Goal: Information Seeking & Learning: Learn about a topic

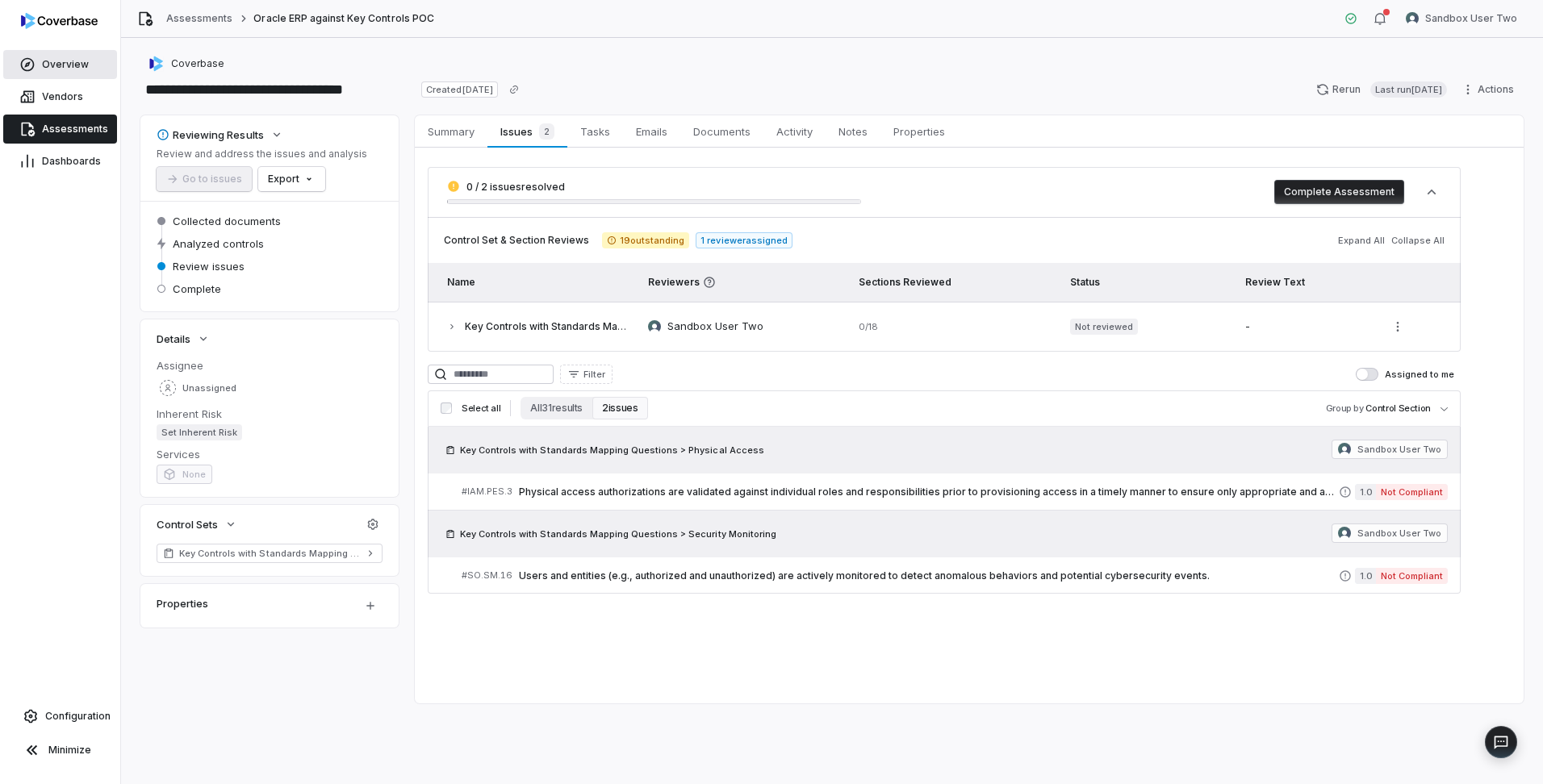
click at [66, 66] on span "Overview" at bounding box center [65, 65] width 47 height 13
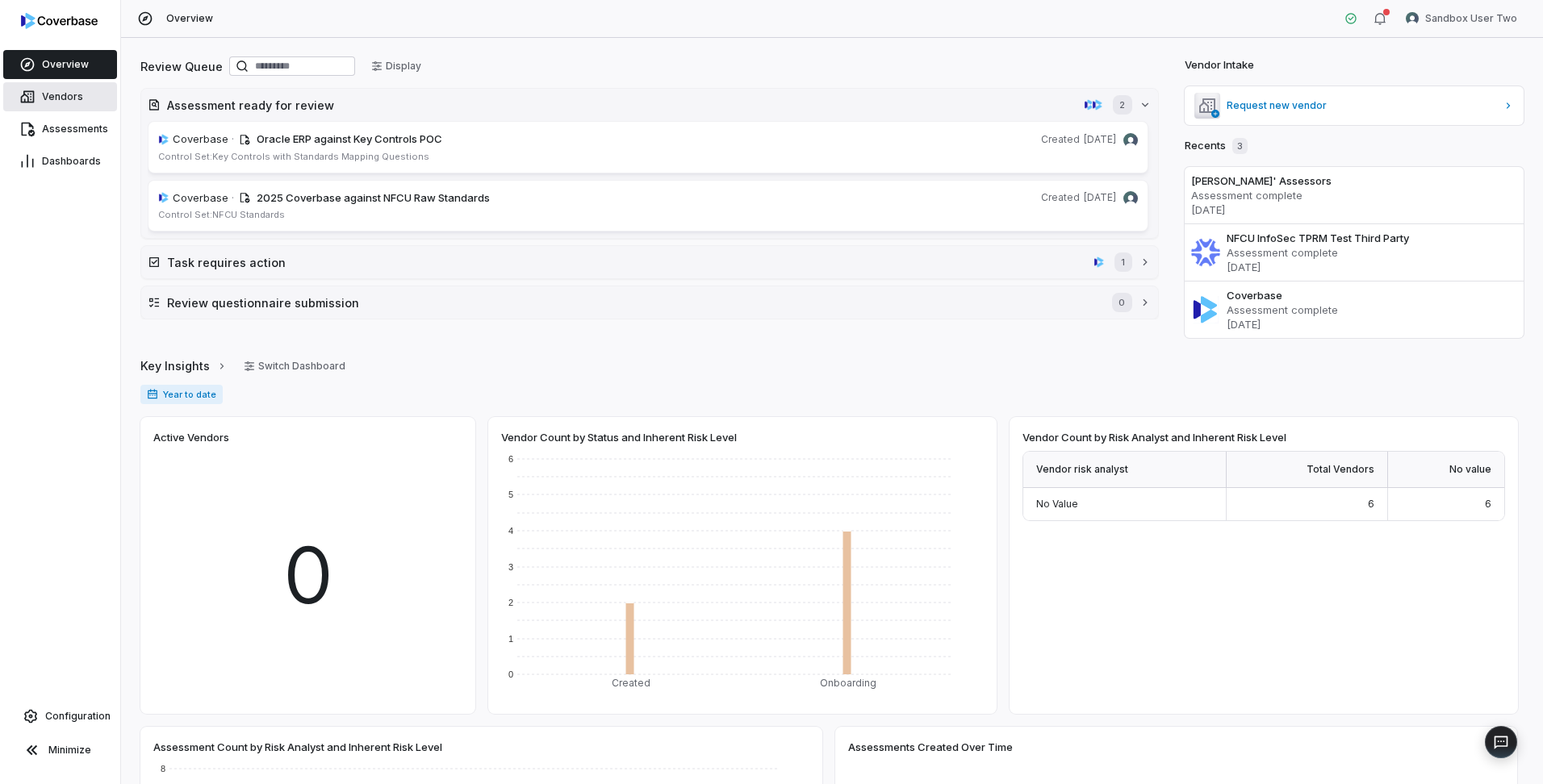
click at [61, 94] on span "Vendors" at bounding box center [62, 97] width 42 height 13
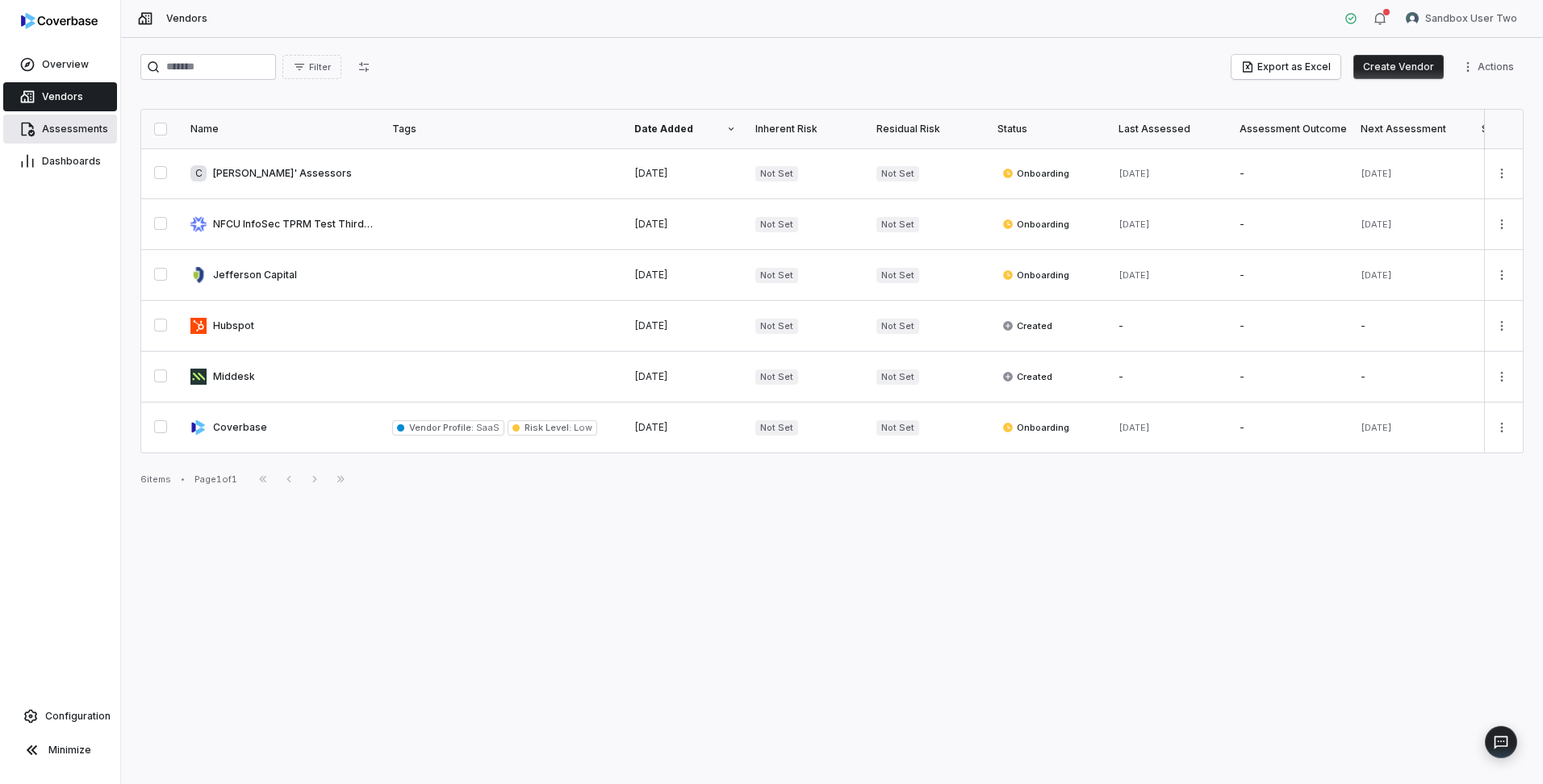
click at [50, 120] on link "Assessments" at bounding box center [60, 129] width 114 height 29
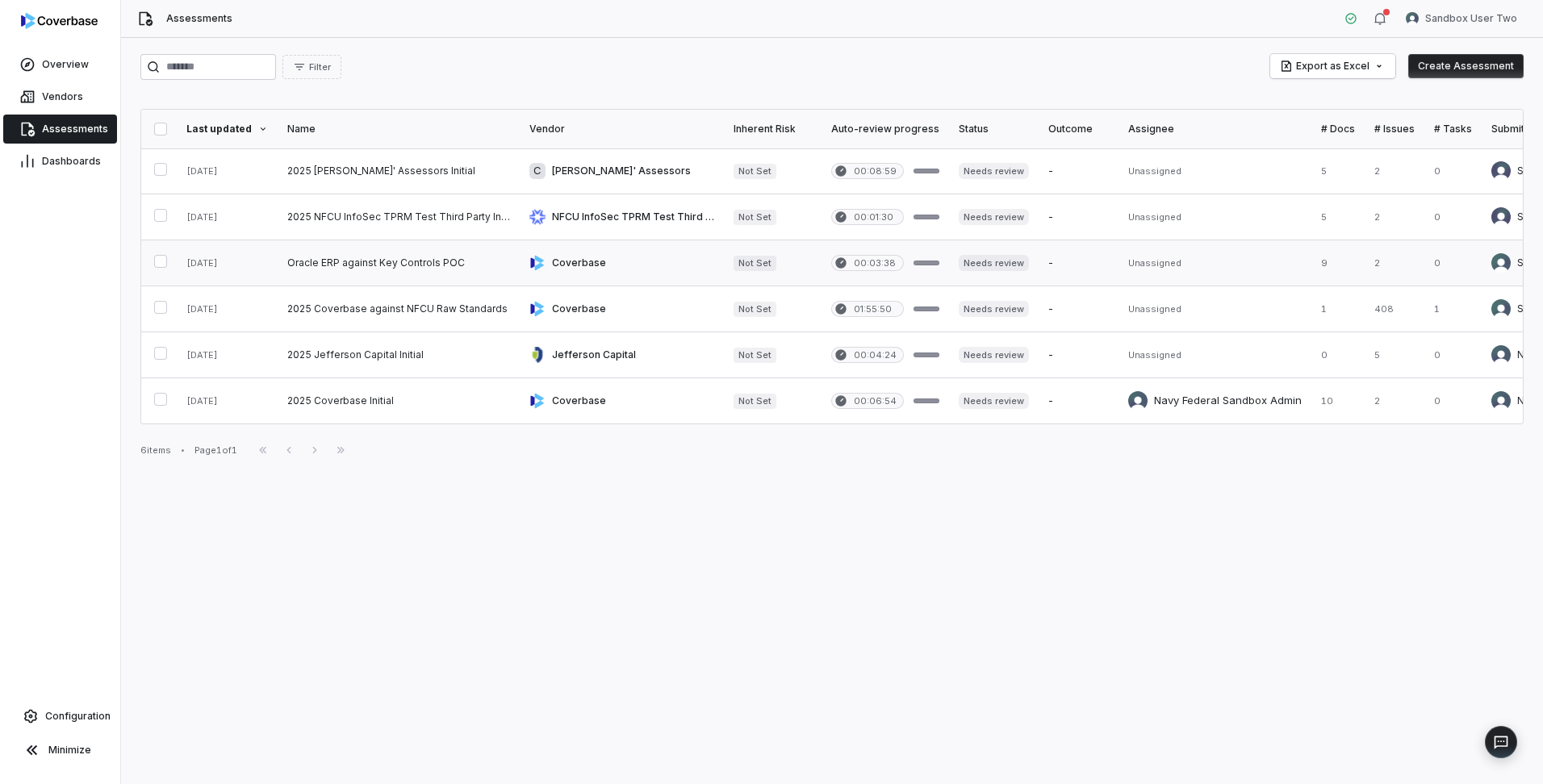
click at [394, 267] on link at bounding box center [398, 262] width 242 height 45
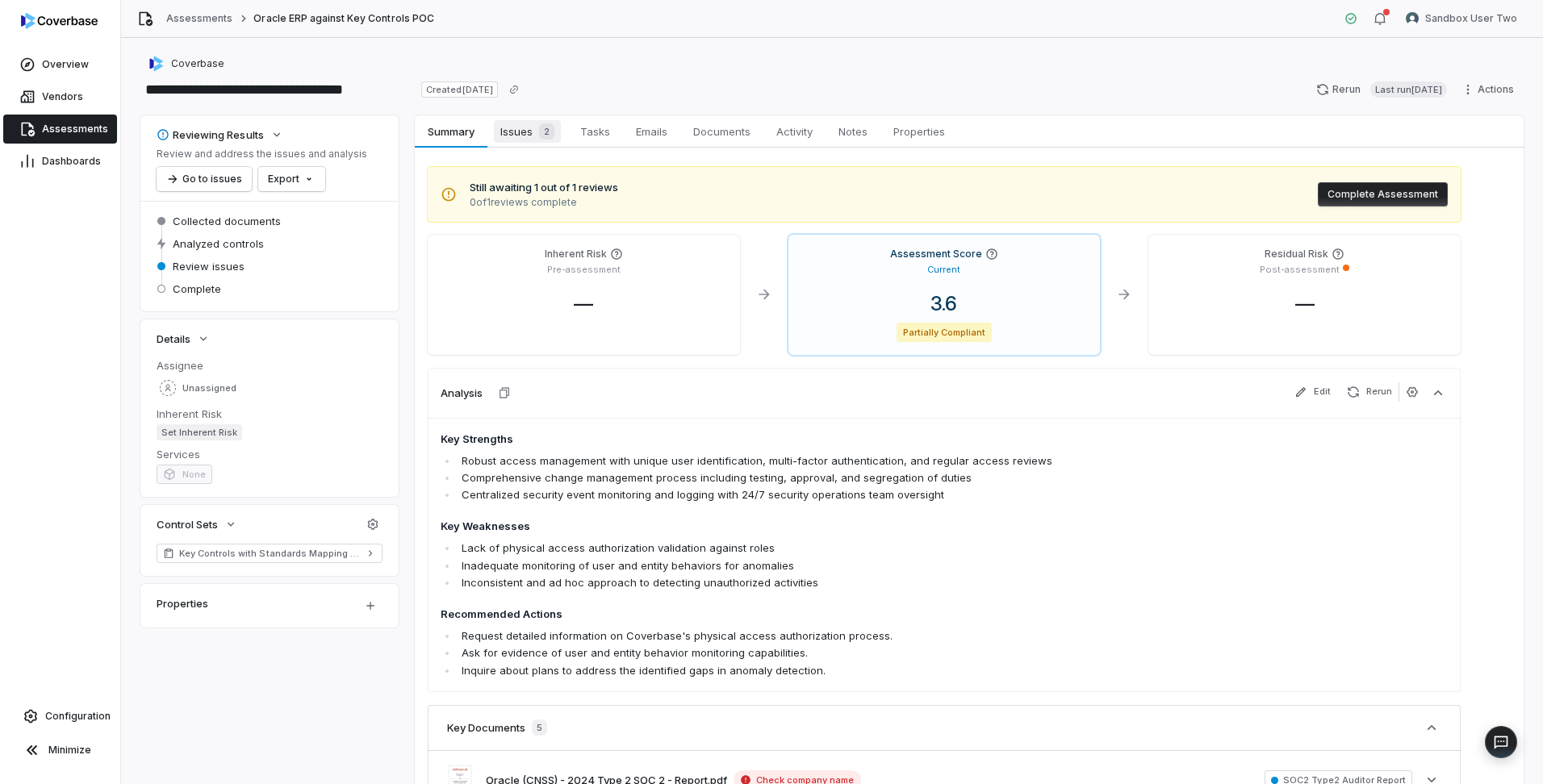
click at [516, 131] on span "Issues 2" at bounding box center [527, 131] width 67 height 22
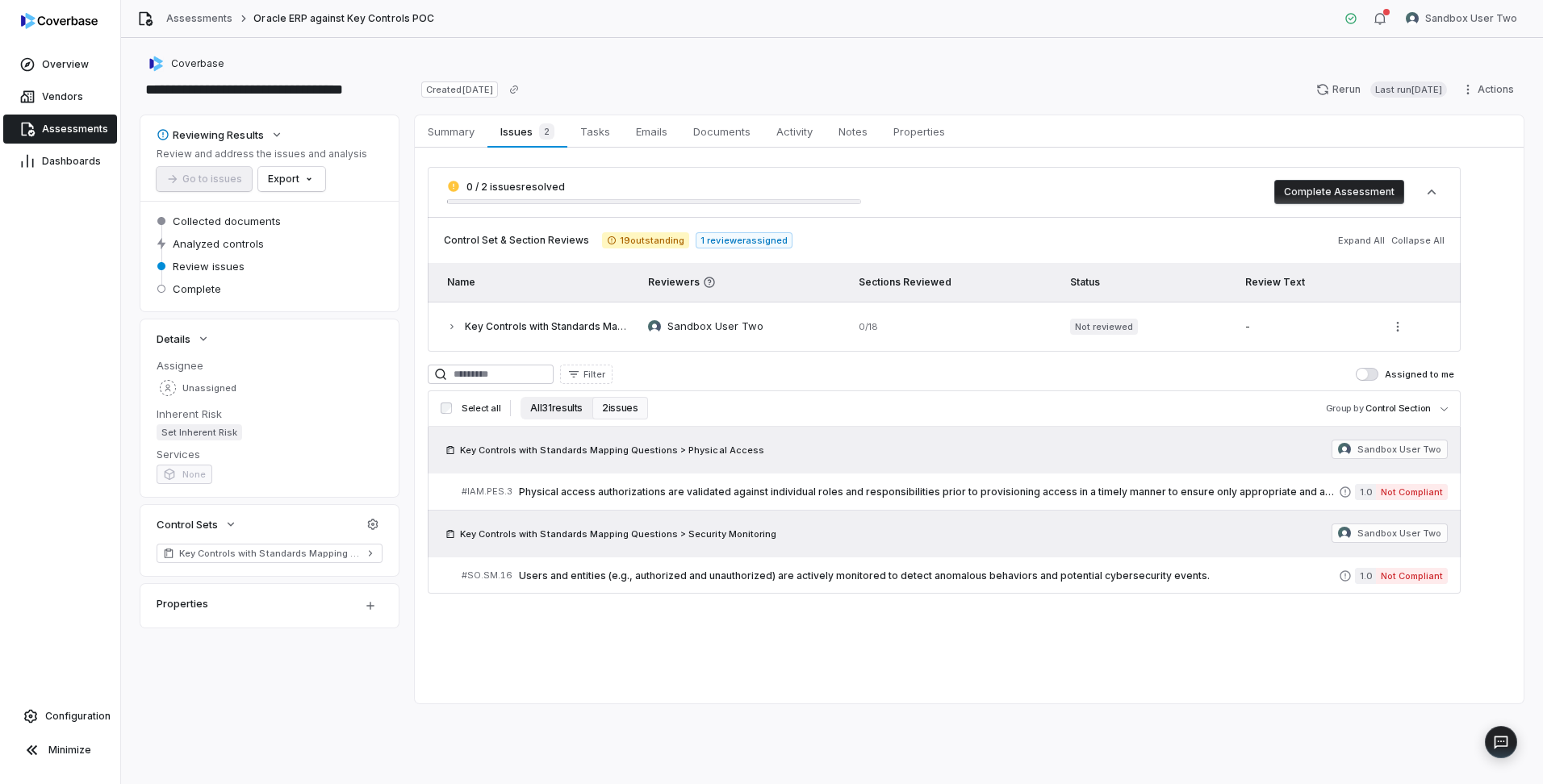
click at [549, 405] on button "All 31 results" at bounding box center [556, 408] width 71 height 22
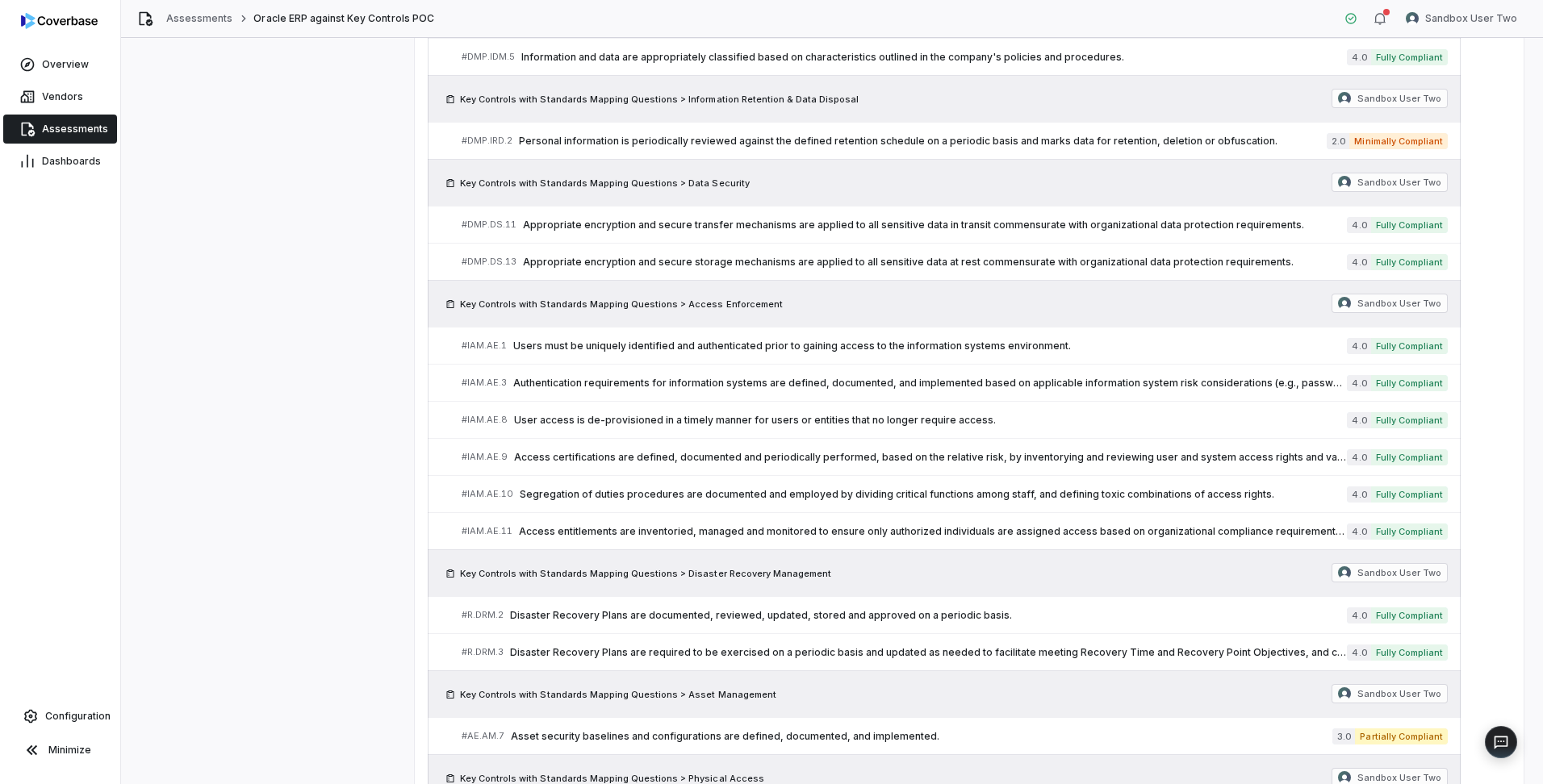
scroll to position [1129, 0]
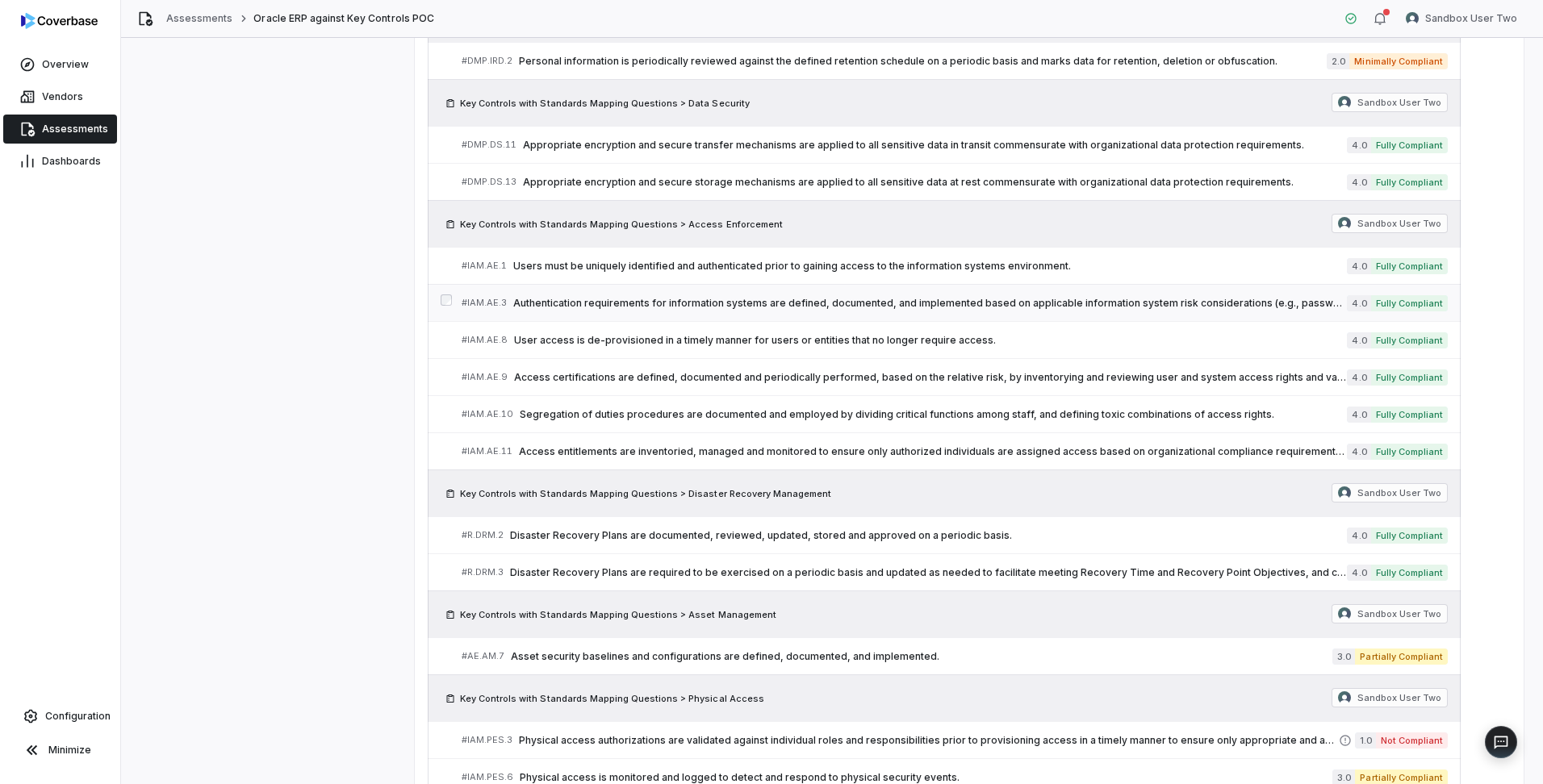
click at [1092, 298] on span "Authentication requirements for information systems are defined, documented, an…" at bounding box center [930, 303] width 833 height 13
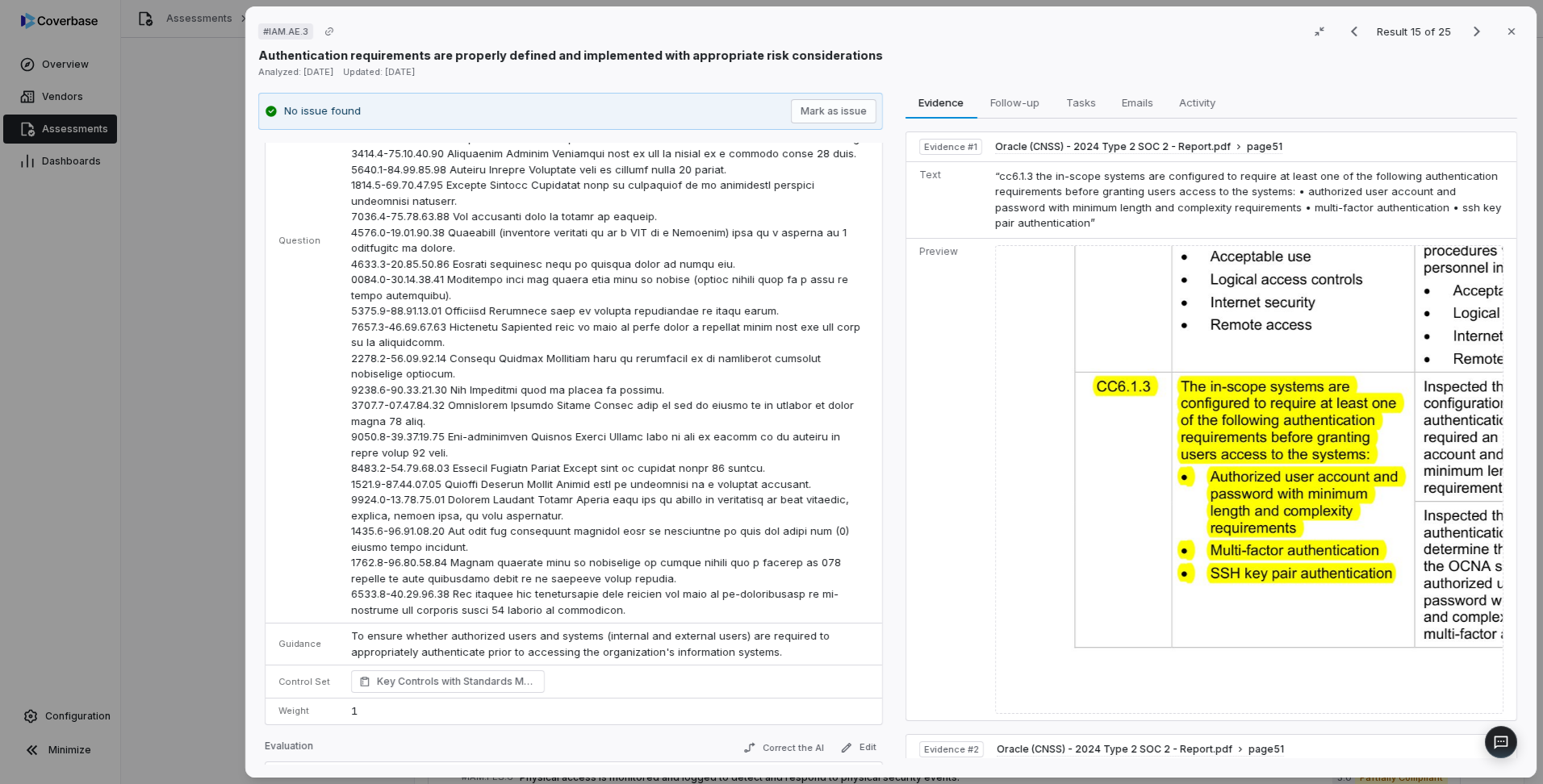
scroll to position [322, 0]
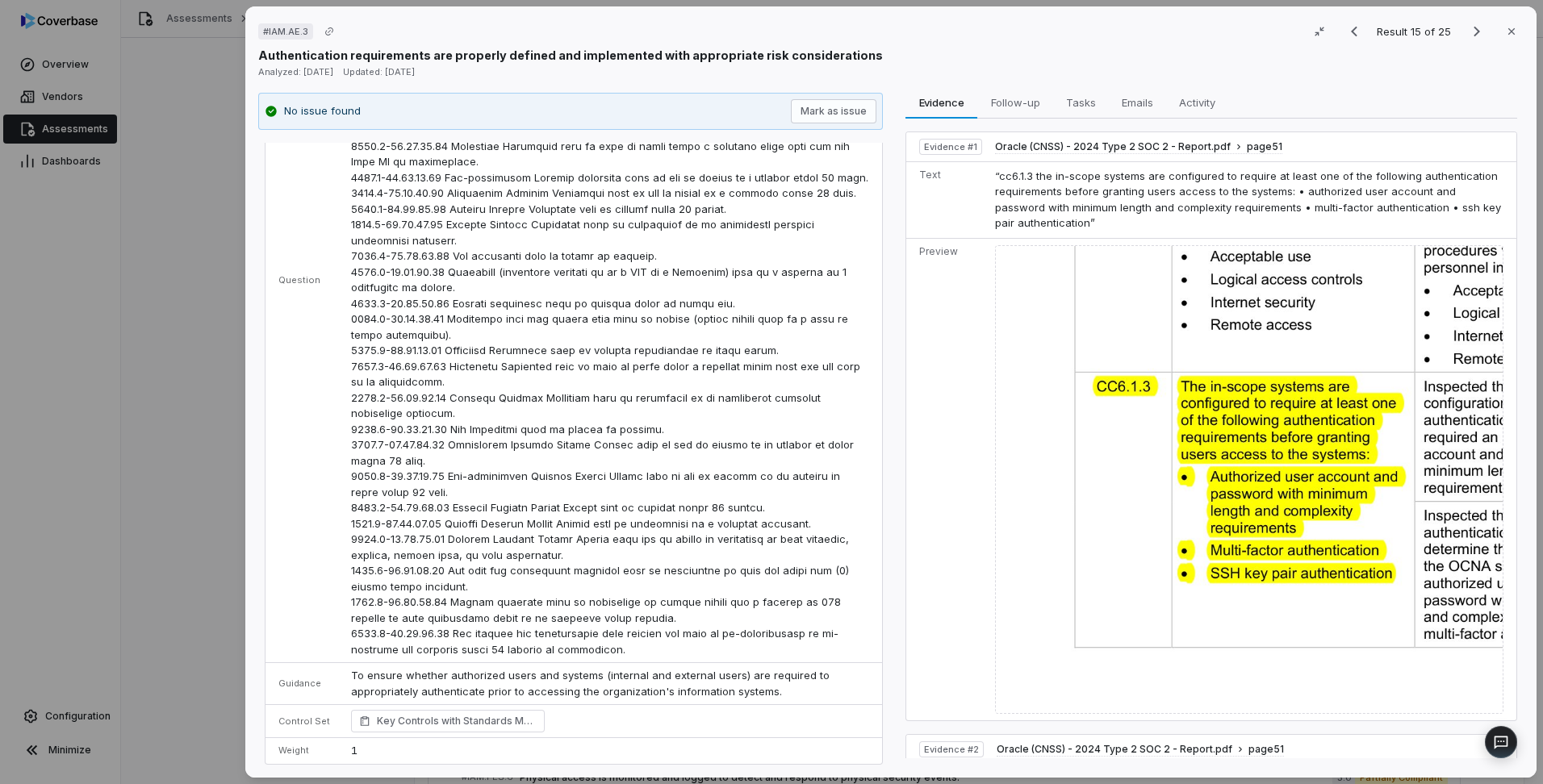
click at [1219, 37] on div "# IAM.AE.3 Result 15 of 25 Close" at bounding box center [891, 31] width 1265 height 24
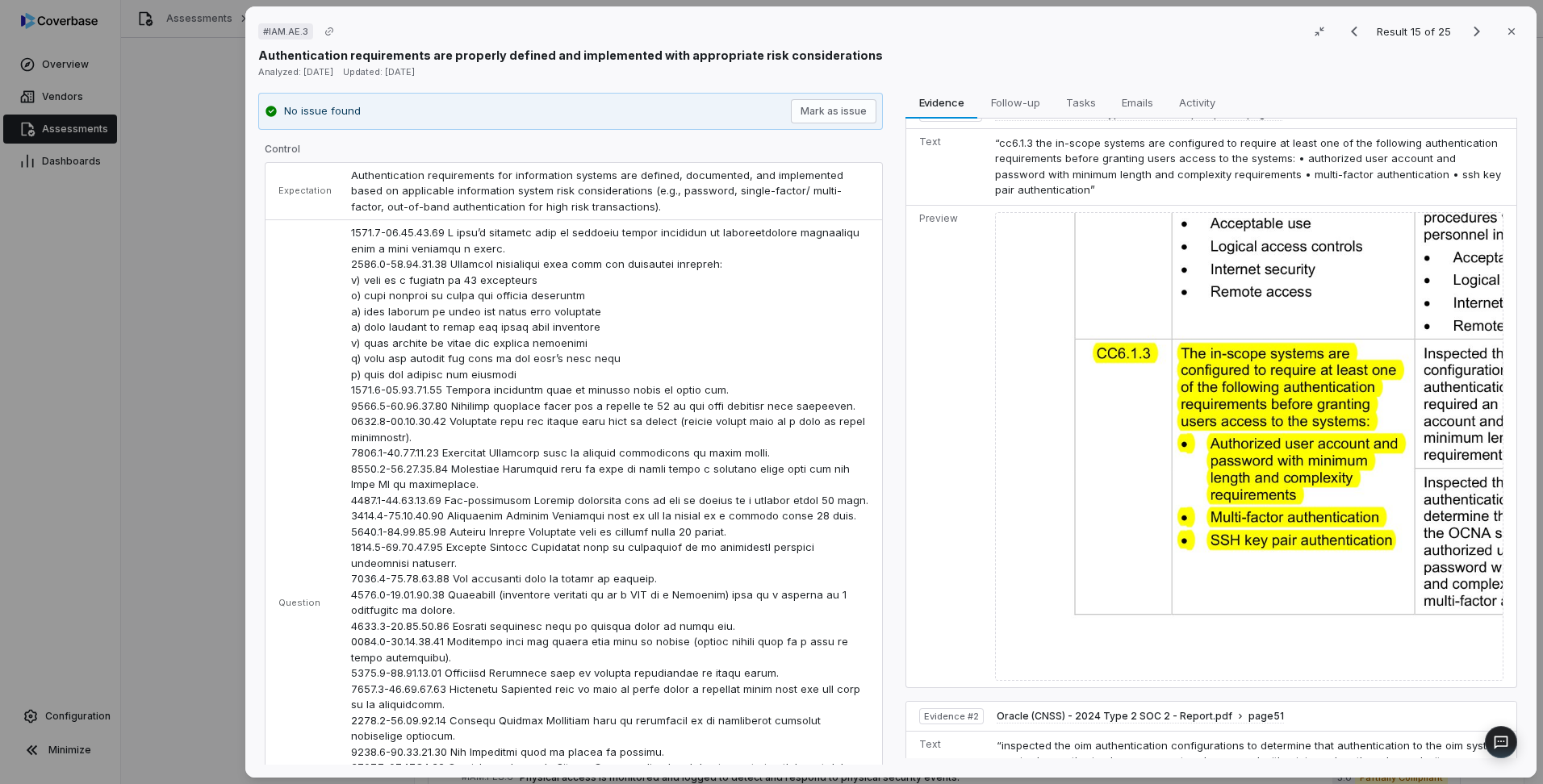
scroll to position [0, 0]
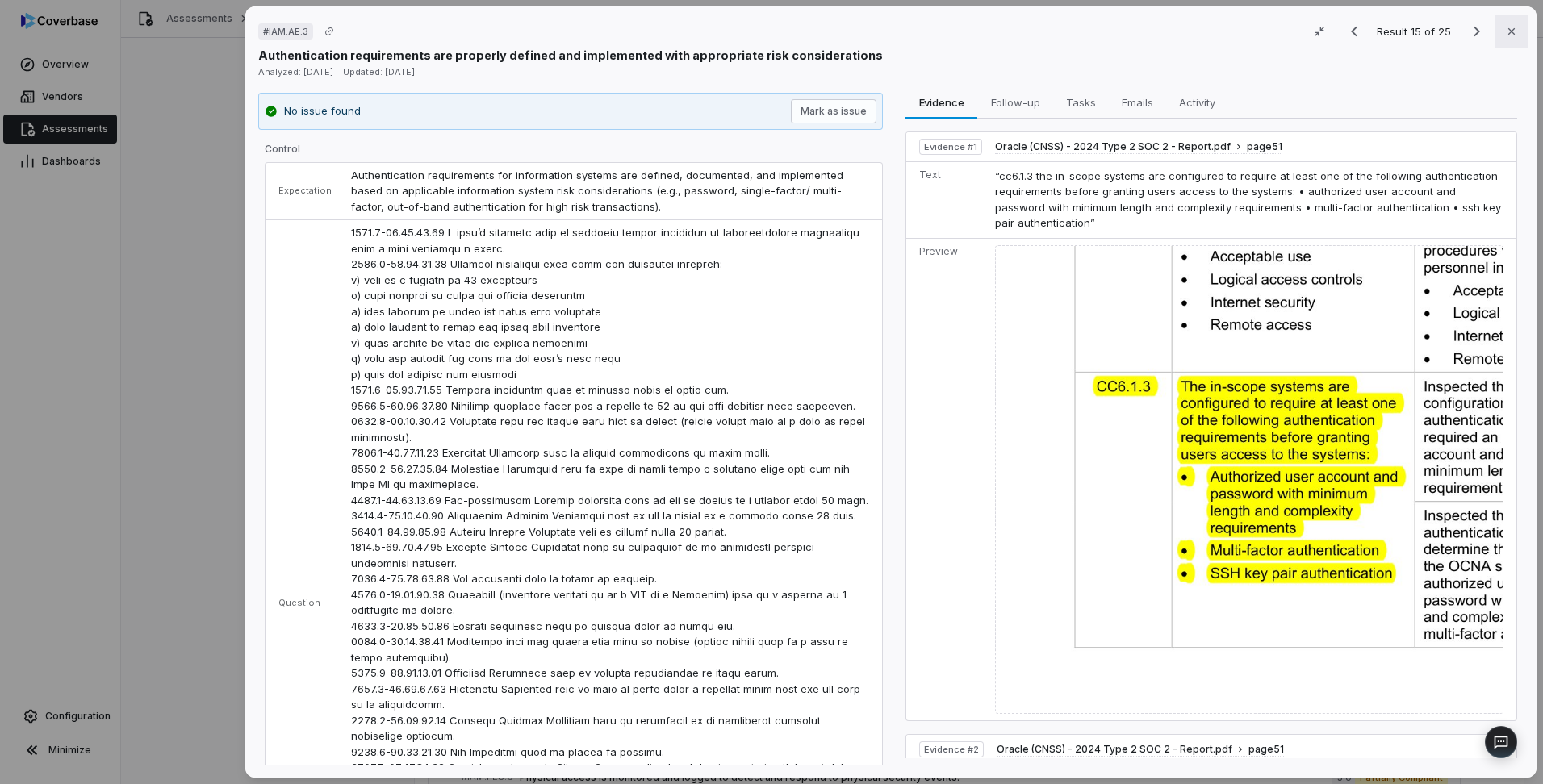
click at [1505, 33] on icon "button" at bounding box center [1511, 32] width 13 height 13
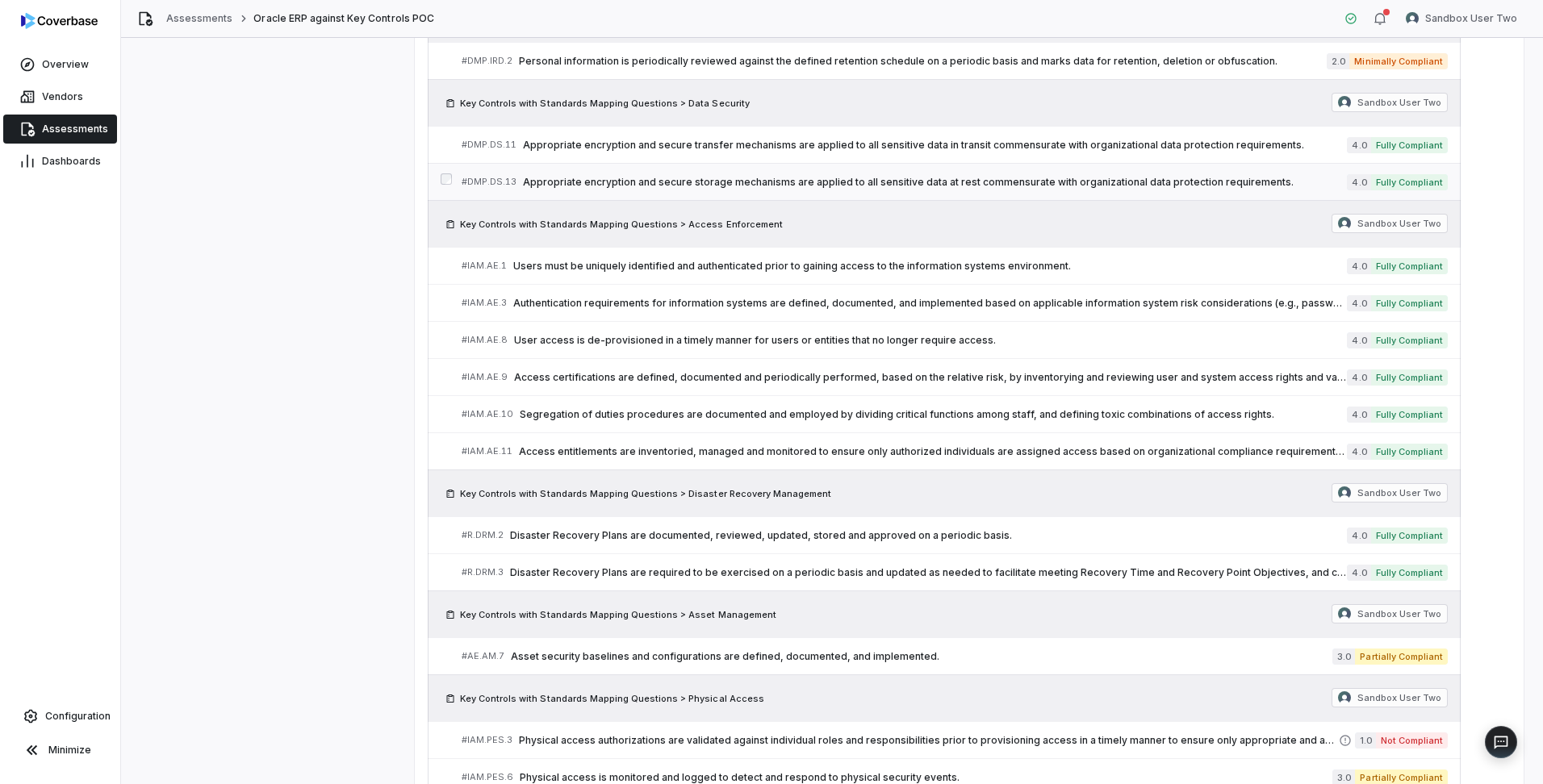
click at [1006, 184] on span "Appropriate encryption and secure storage mechanisms are applied to all sensiti…" at bounding box center [934, 183] width 823 height 13
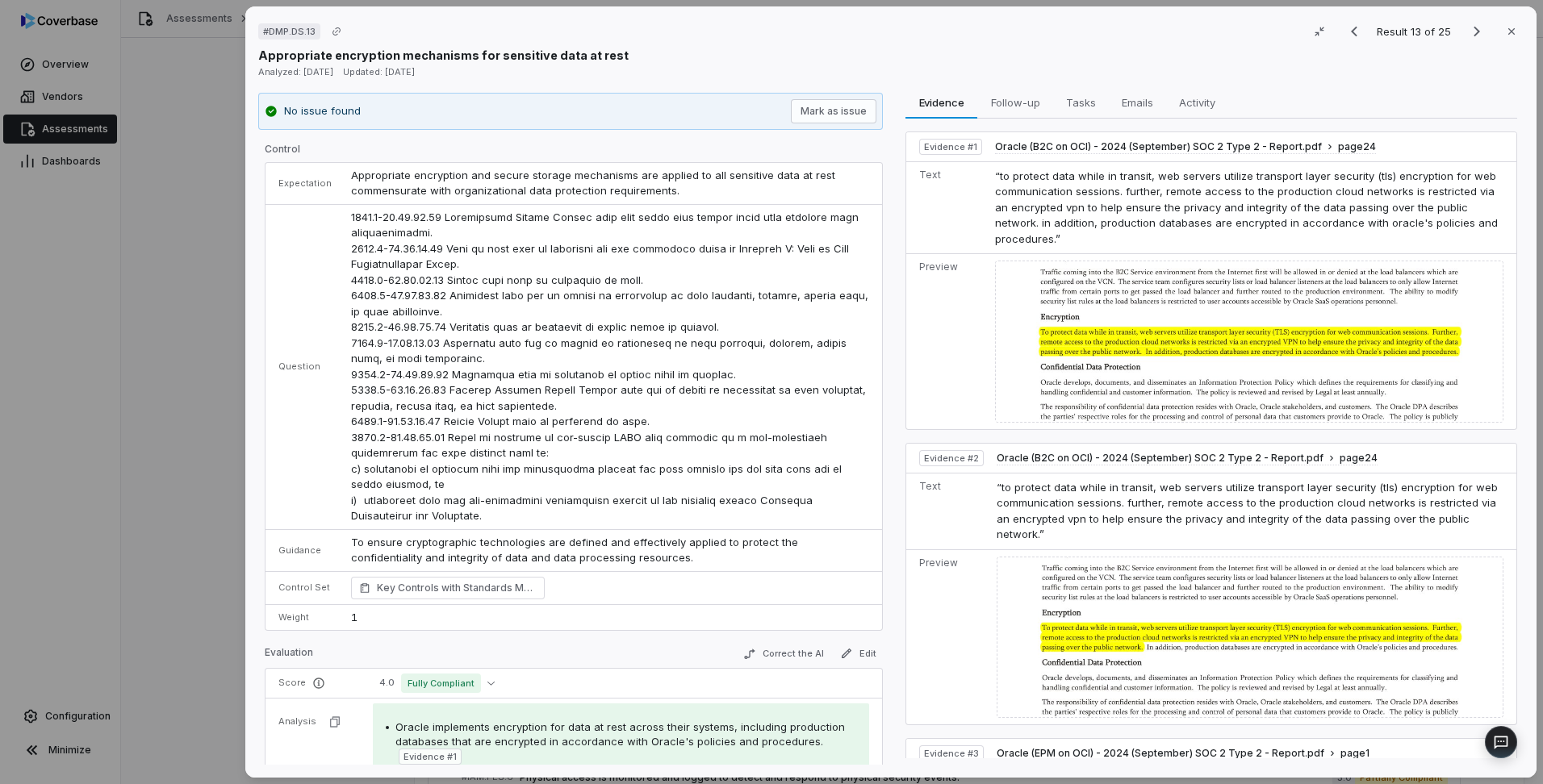
drag, startPoint x: 1514, startPoint y: 32, endPoint x: 1514, endPoint y: 42, distance: 10.0
click at [1514, 32] on button "Close" at bounding box center [1511, 31] width 34 height 34
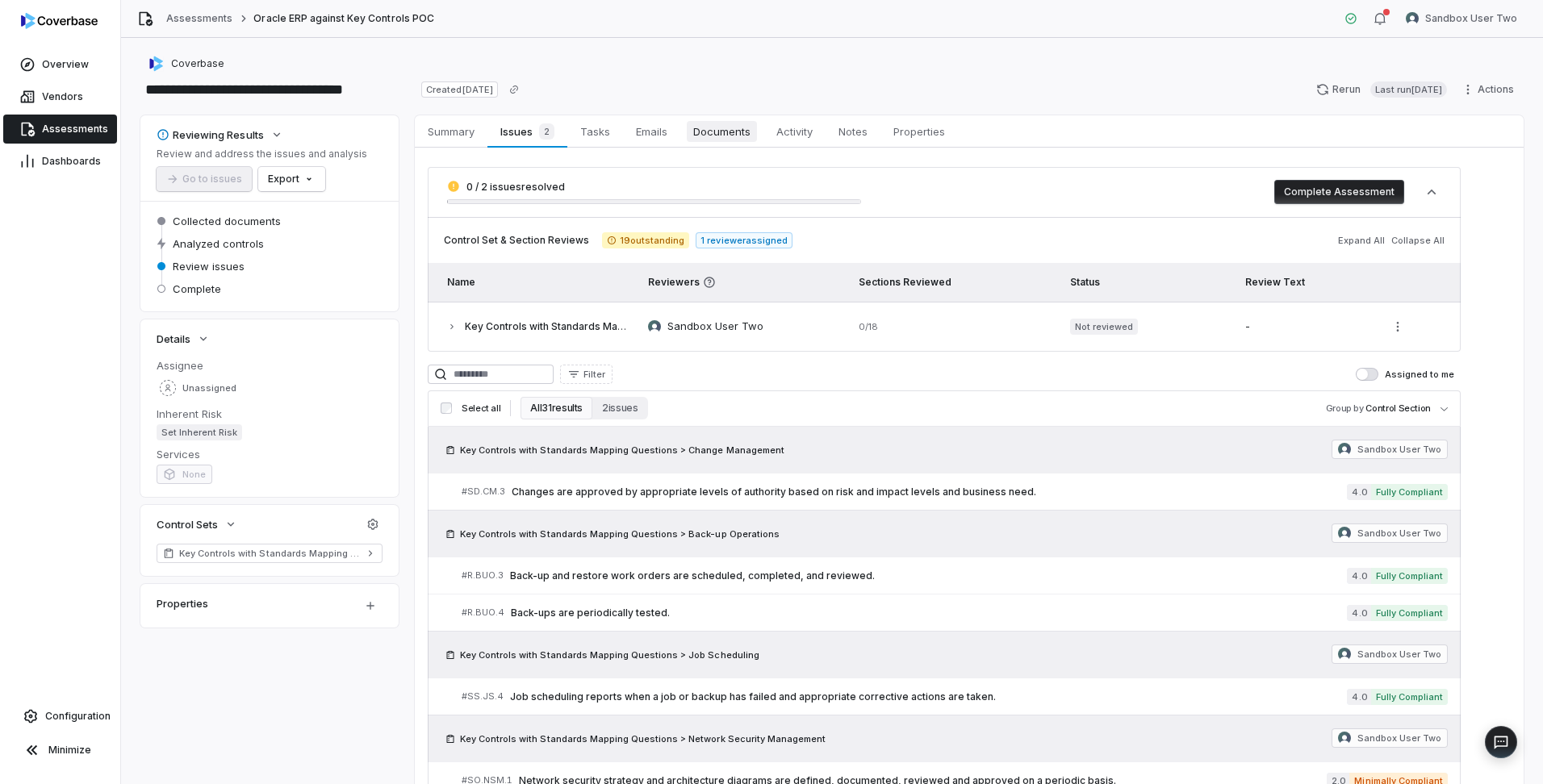
click at [714, 135] on span "Documents" at bounding box center [721, 131] width 70 height 21
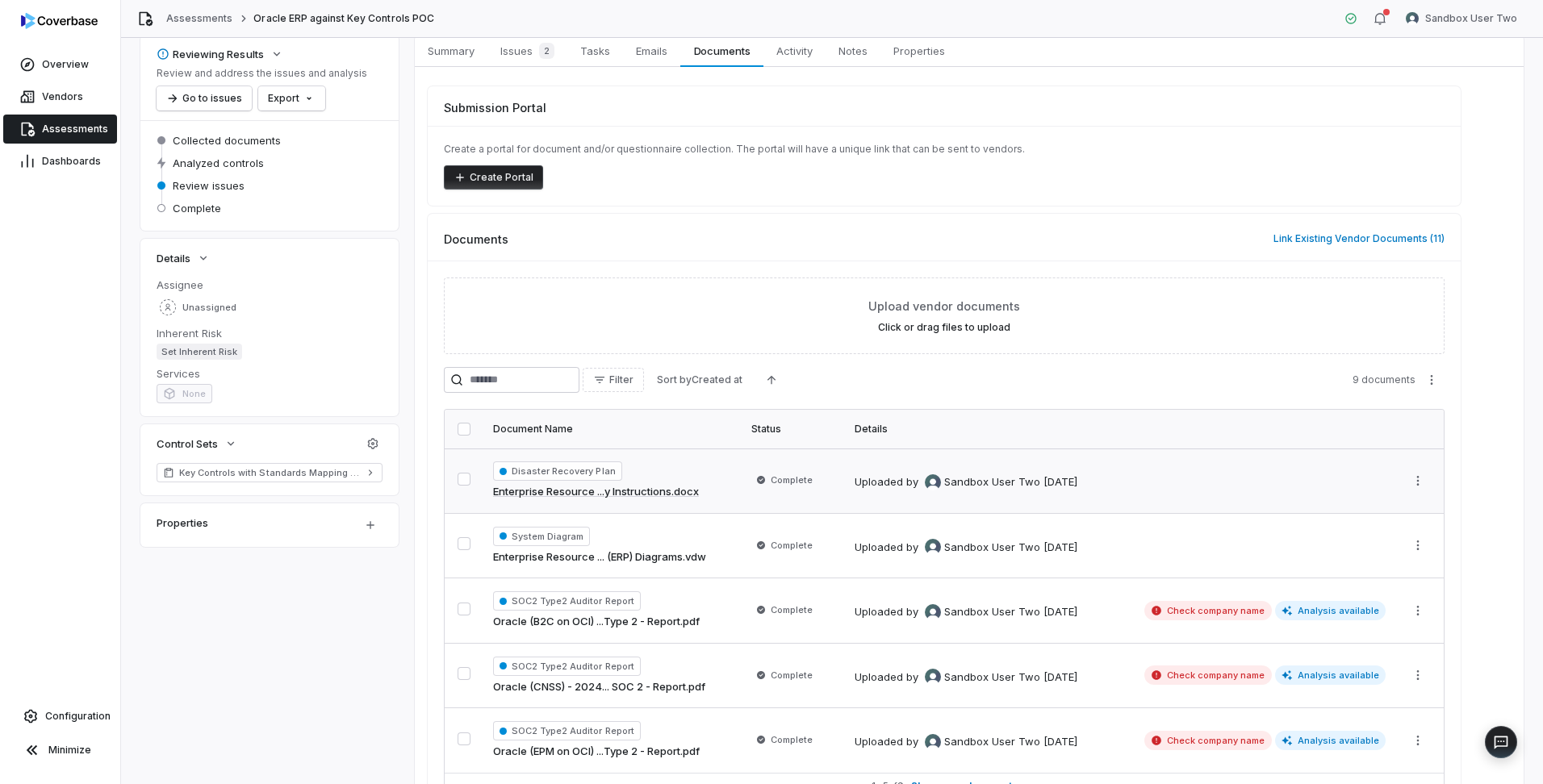
scroll to position [161, 0]
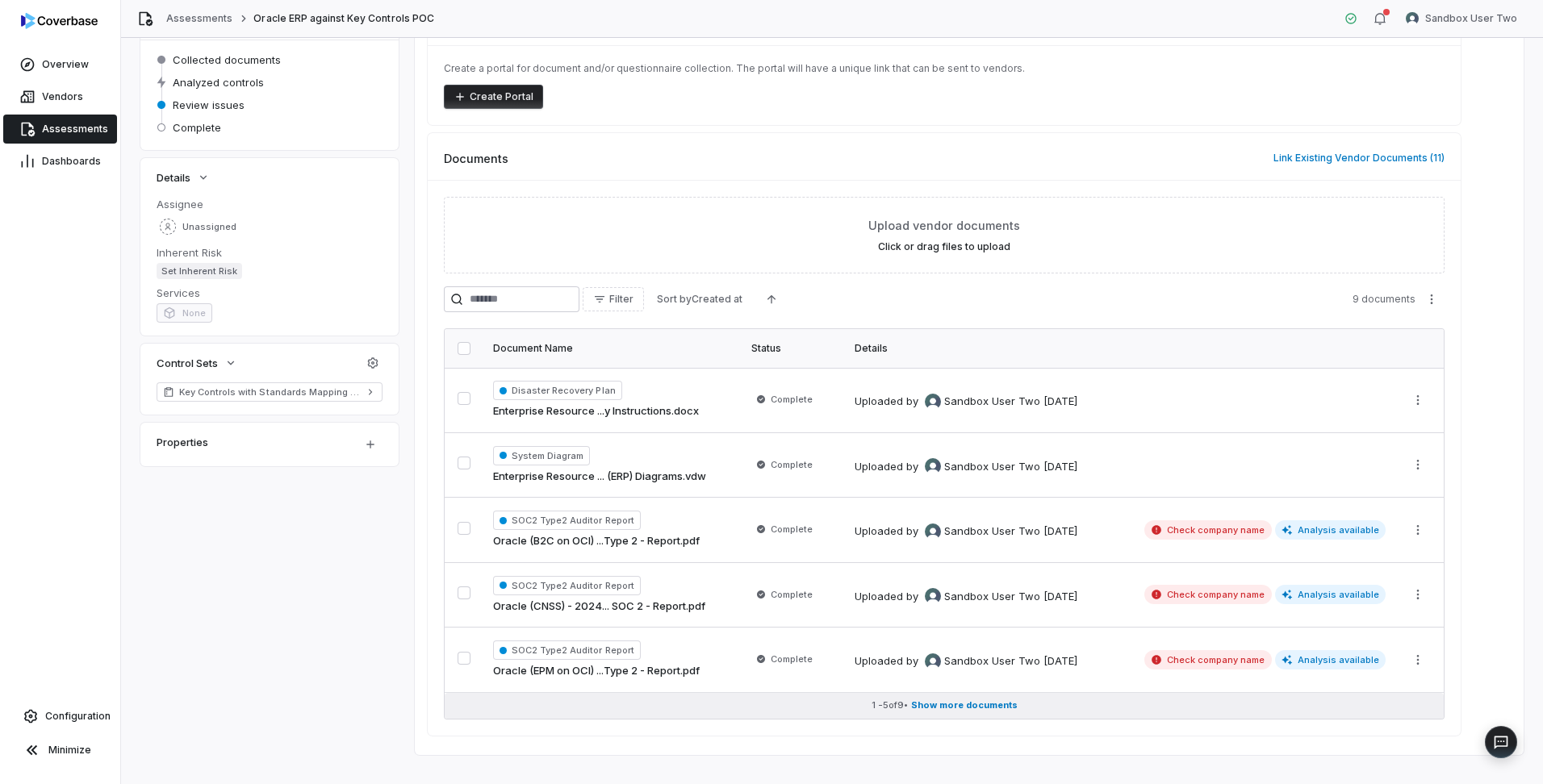
click at [992, 704] on span "Show more documents" at bounding box center [964, 705] width 106 height 12
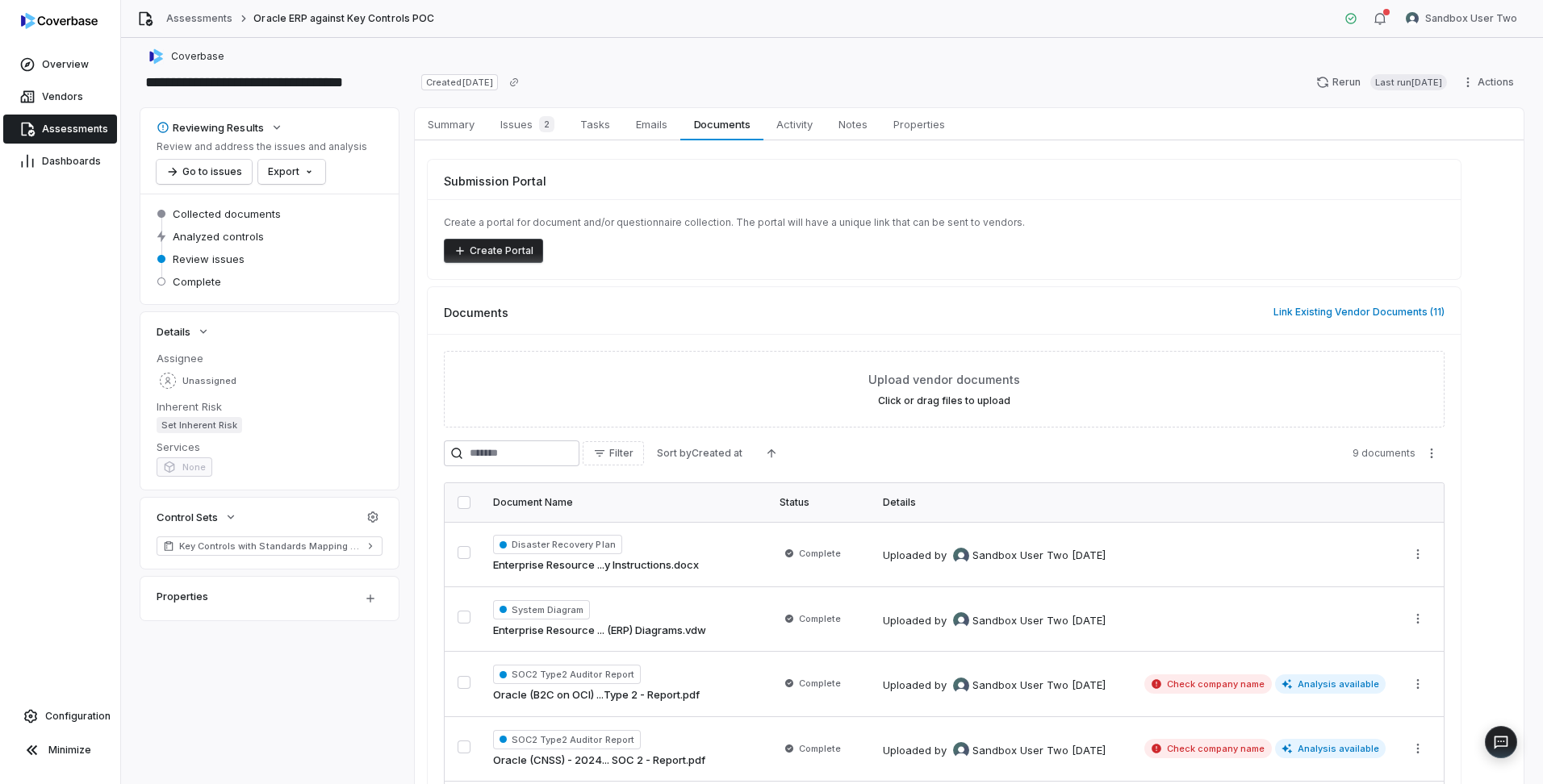
scroll to position [0, 0]
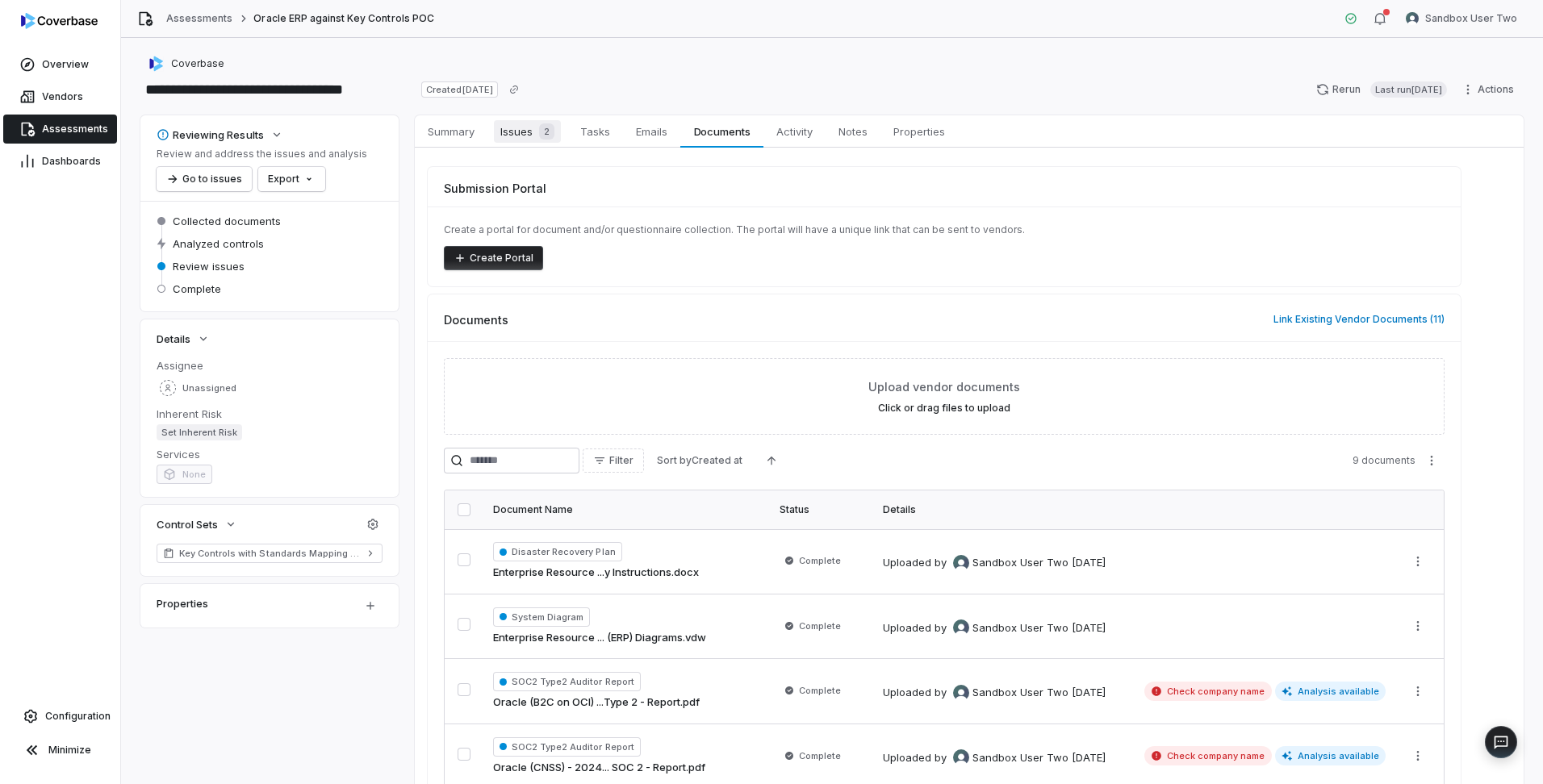
click at [509, 127] on span "Issues 2" at bounding box center [527, 131] width 67 height 22
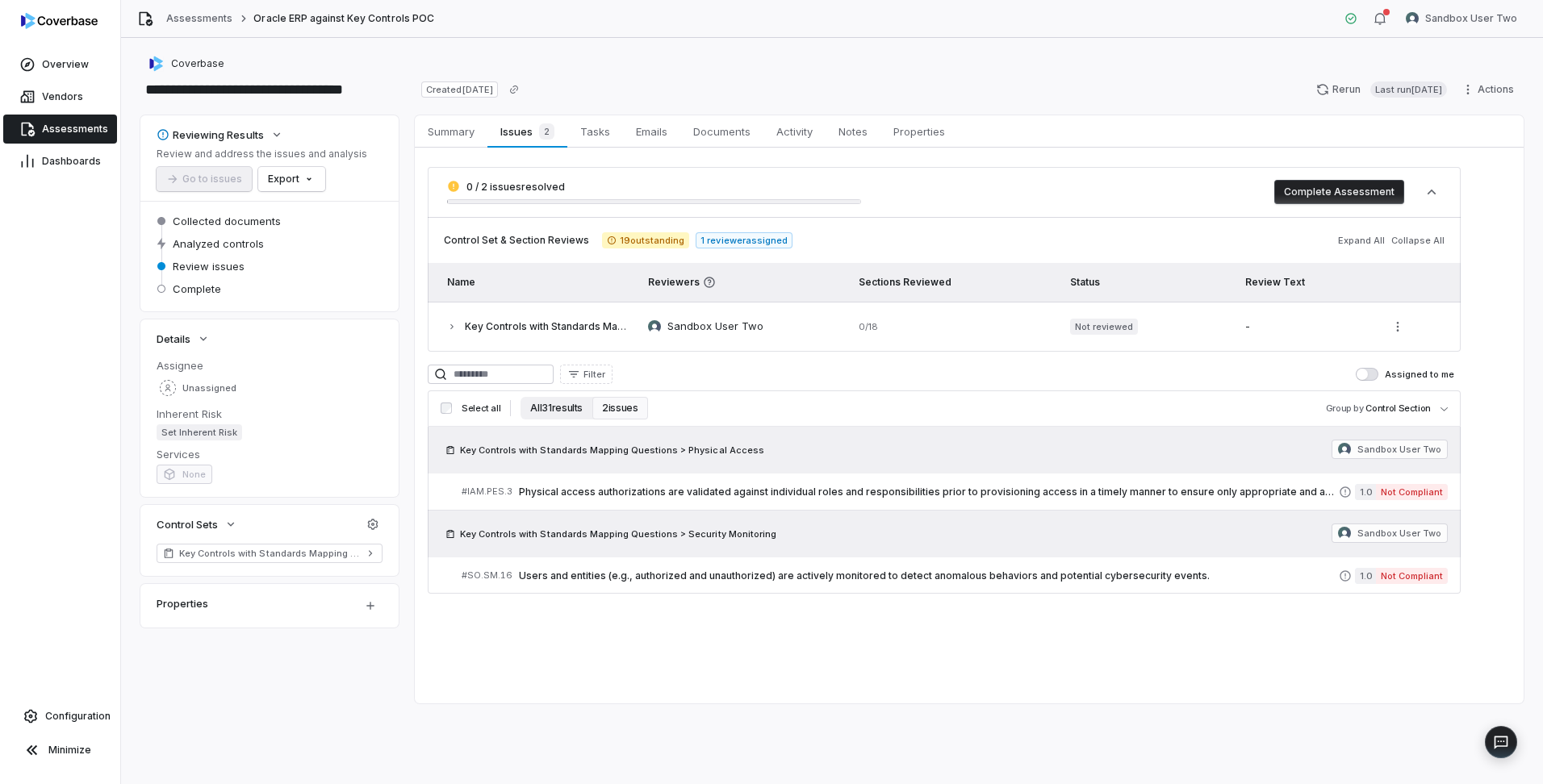
click at [557, 407] on button "All 31 results" at bounding box center [556, 408] width 71 height 22
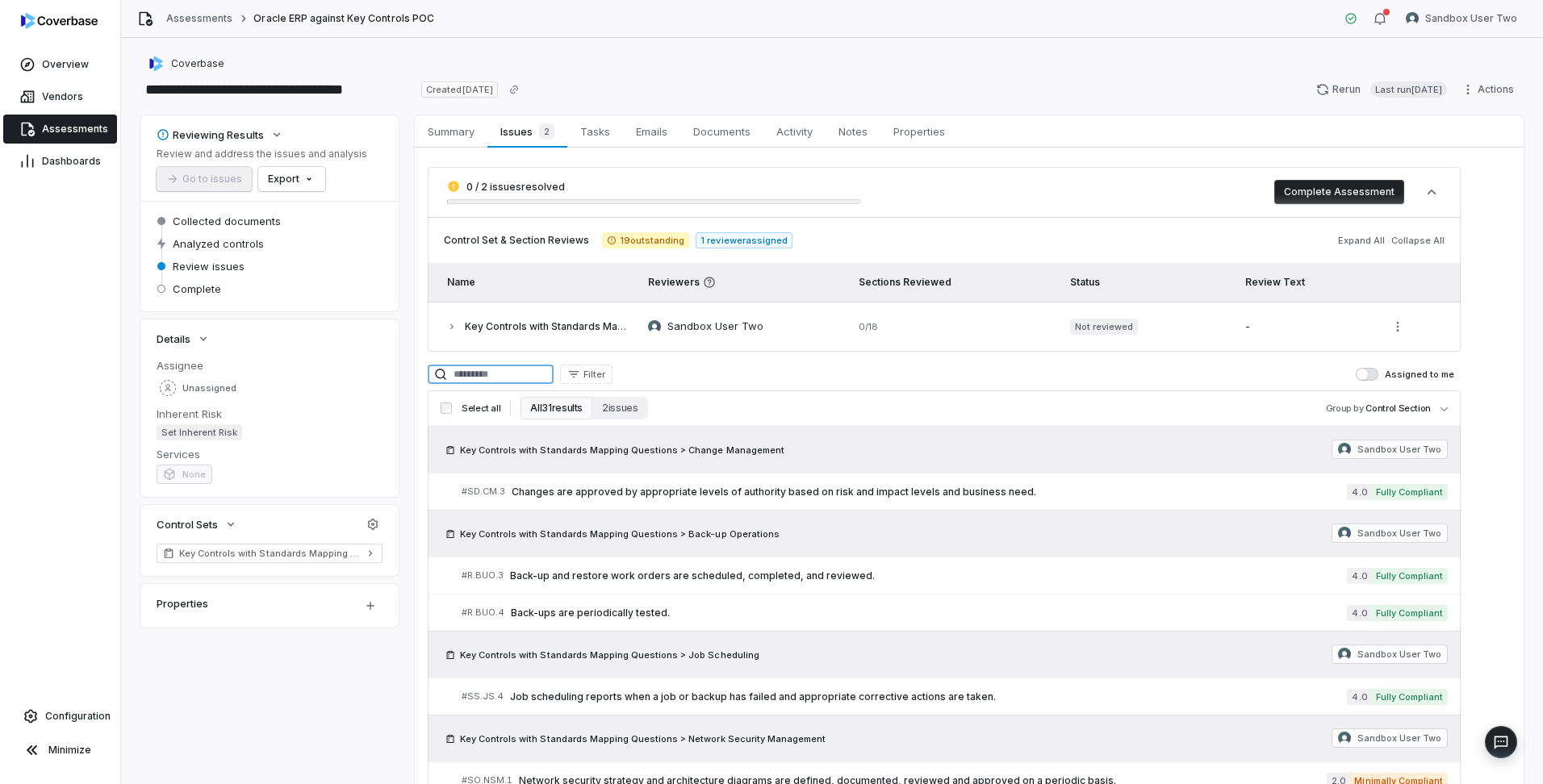
click at [553, 373] on input at bounding box center [490, 374] width 125 height 19
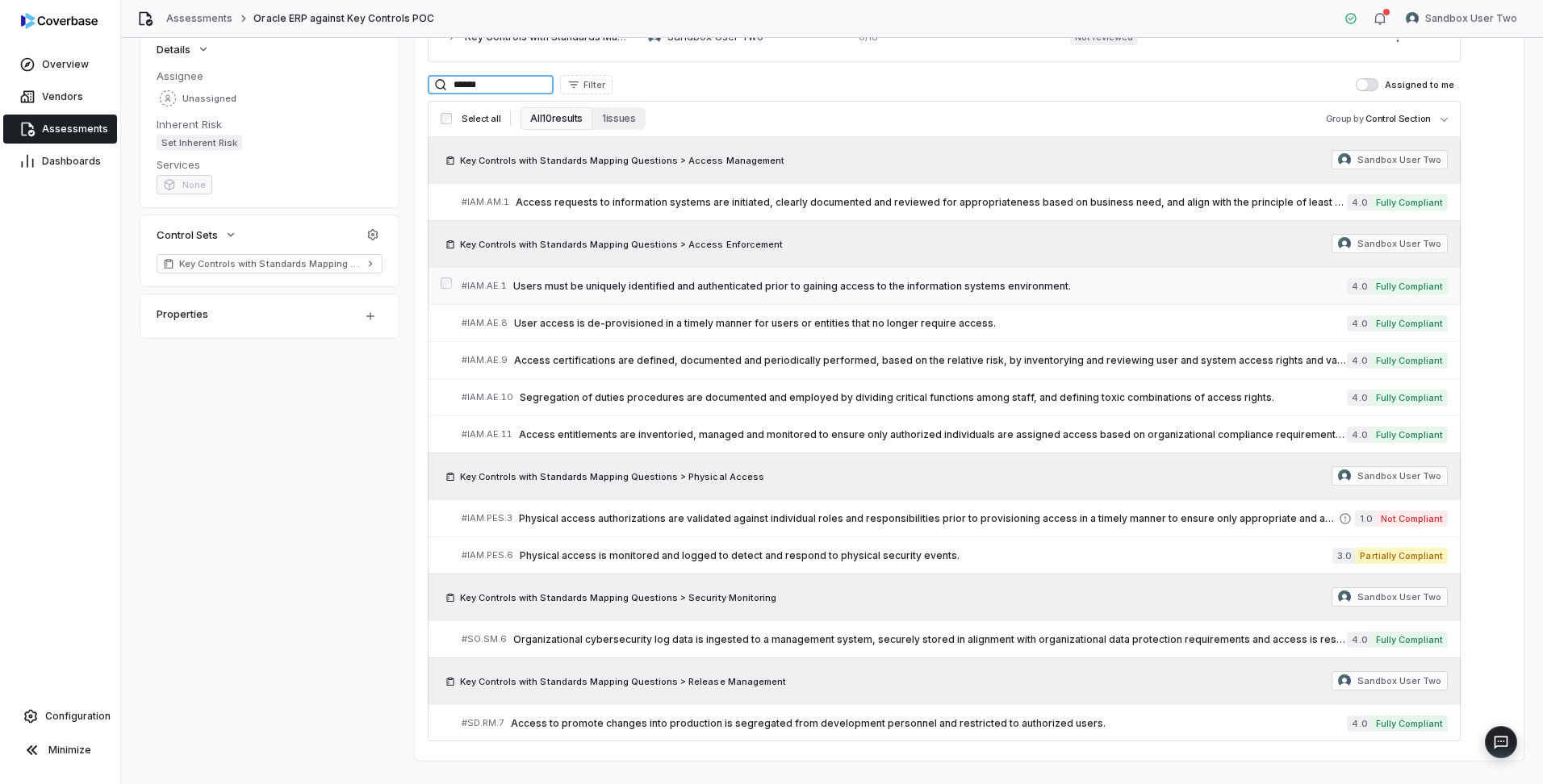
scroll to position [318, 0]
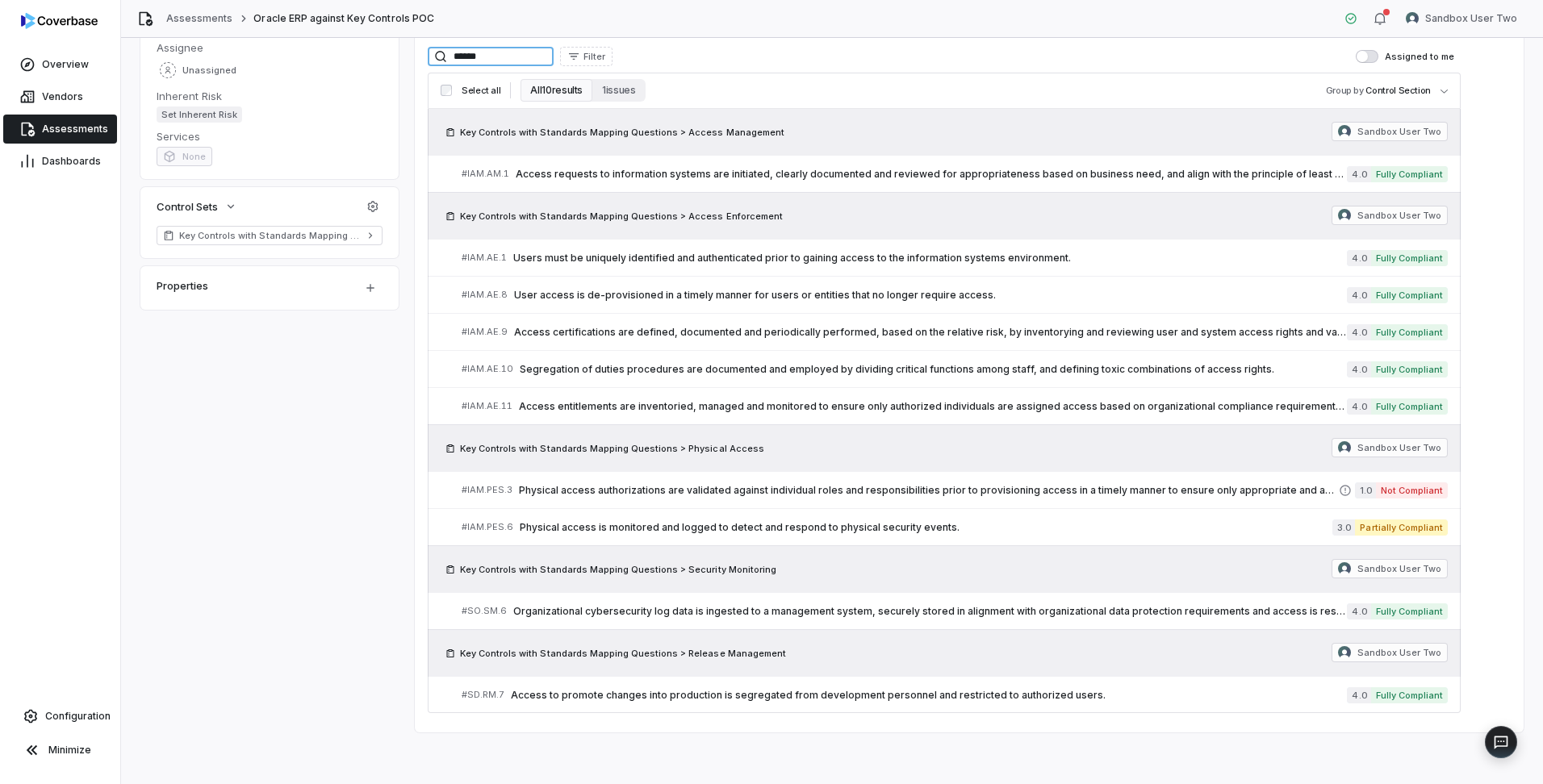
type input "******"
